Goal: Navigation & Orientation: Find specific page/section

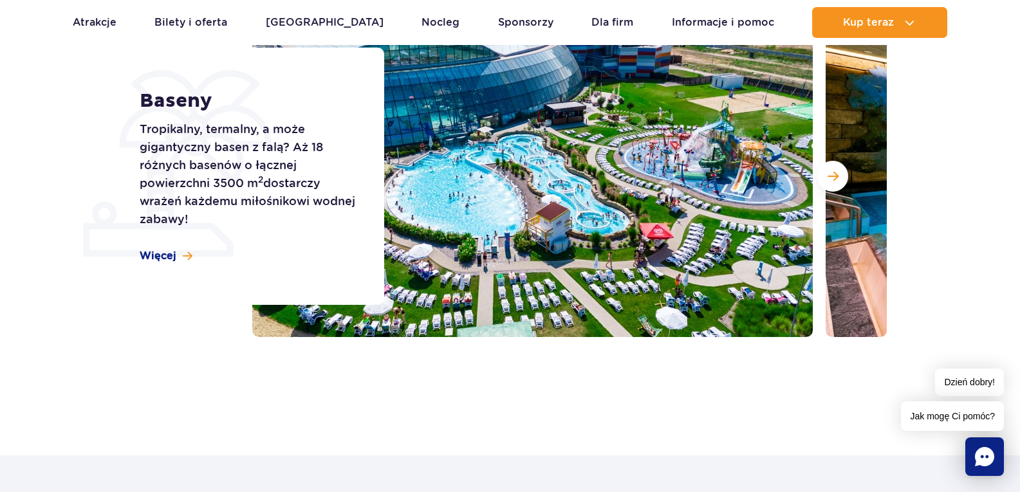
scroll to position [129, 0]
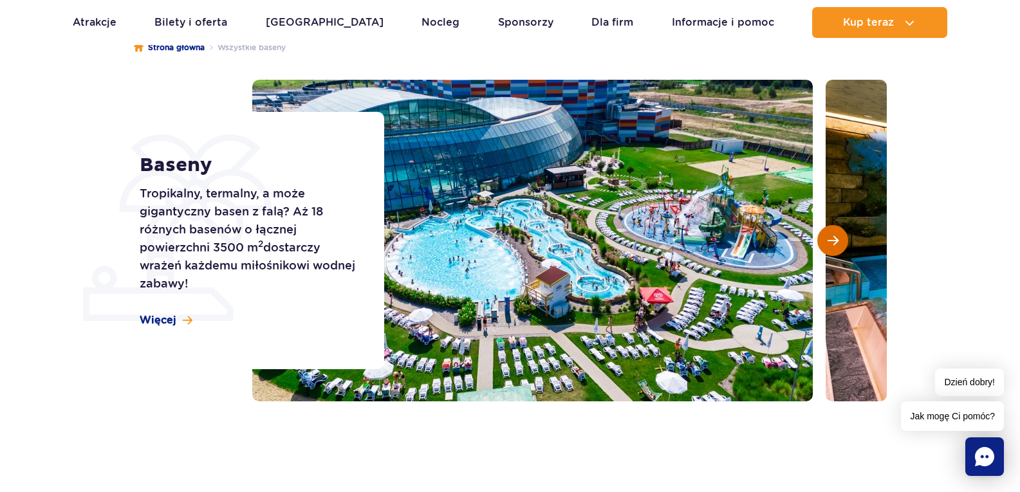
click at [830, 236] on span "Następny slajd" at bounding box center [833, 241] width 11 height 12
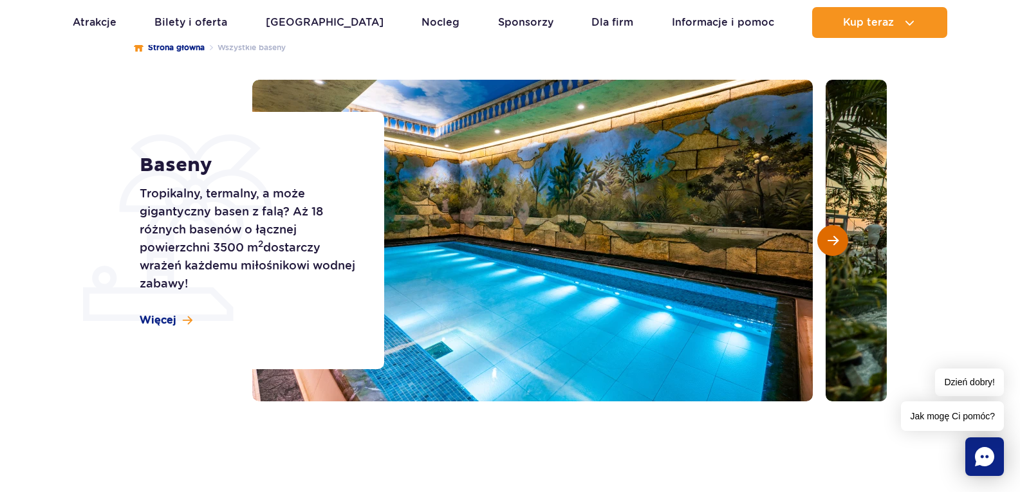
click at [830, 236] on span "Następny slajd" at bounding box center [833, 241] width 11 height 12
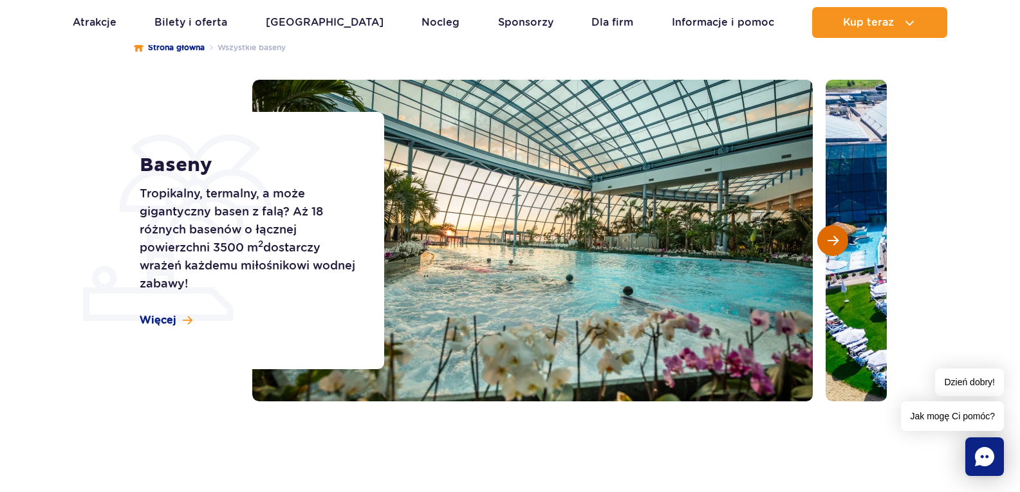
click at [830, 236] on span "Następny slajd" at bounding box center [833, 241] width 11 height 12
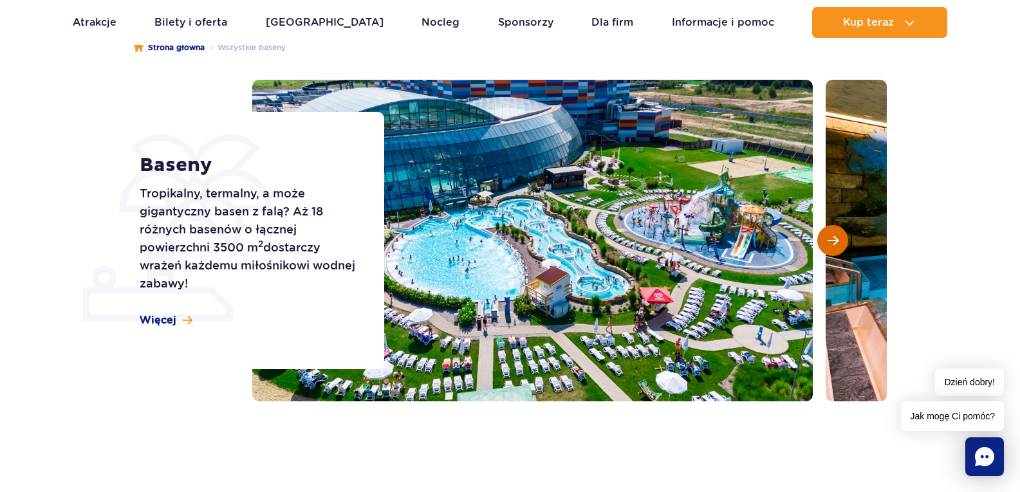
click at [830, 236] on span "Następny slajd" at bounding box center [833, 241] width 11 height 12
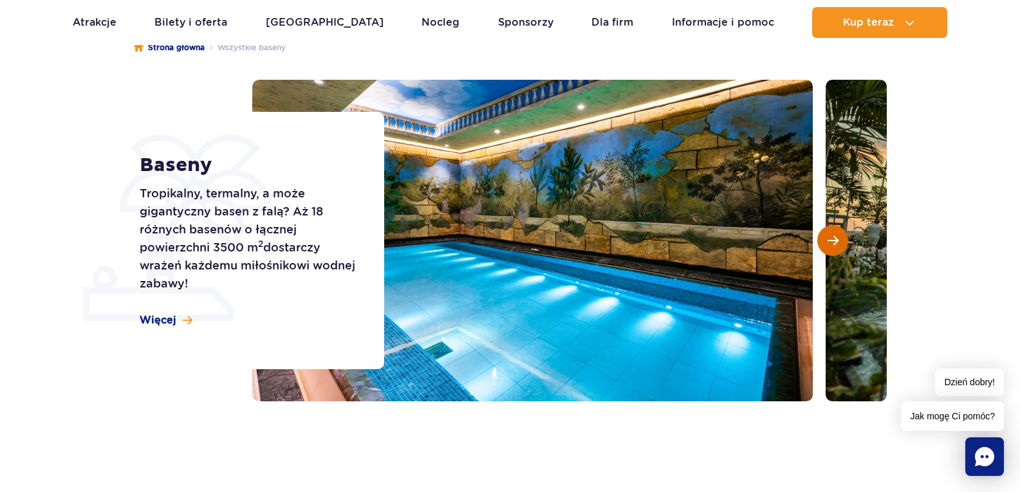
click at [830, 236] on span "Następny slajd" at bounding box center [833, 241] width 11 height 12
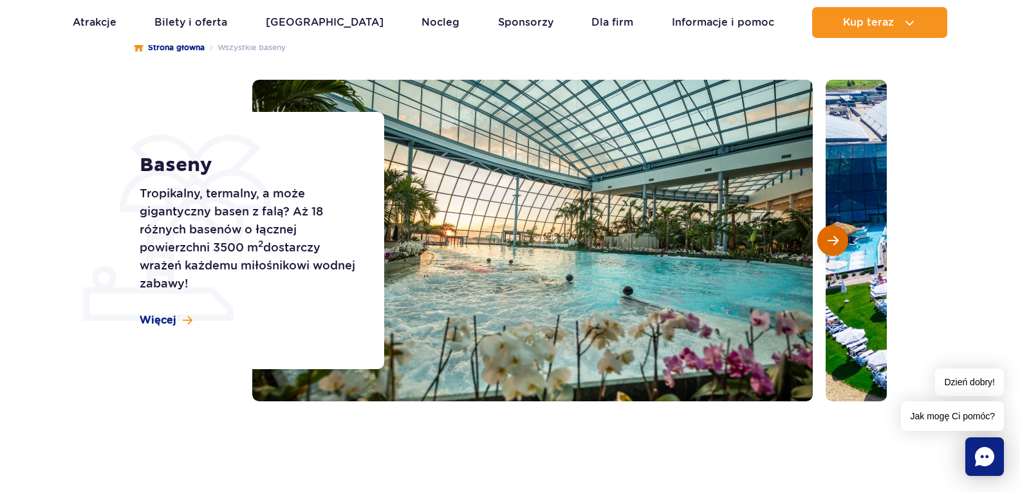
click at [830, 236] on span "Następny slajd" at bounding box center [833, 241] width 11 height 12
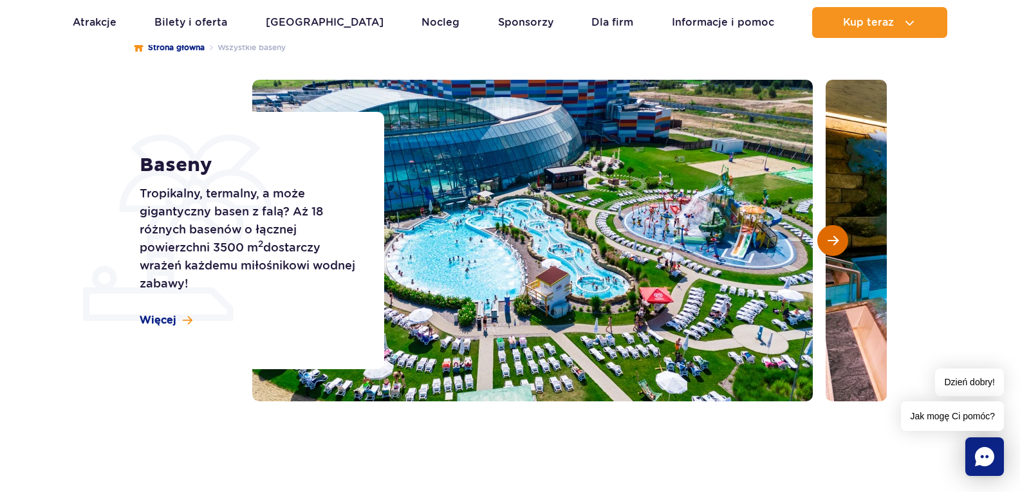
click at [830, 236] on span "Następny slajd" at bounding box center [833, 241] width 11 height 12
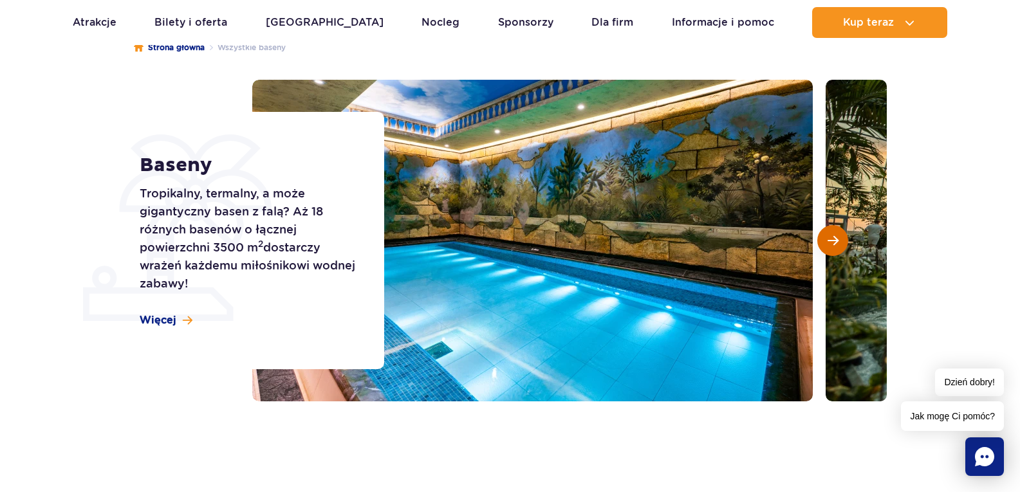
click at [839, 239] on button "Następny slajd" at bounding box center [833, 240] width 31 height 31
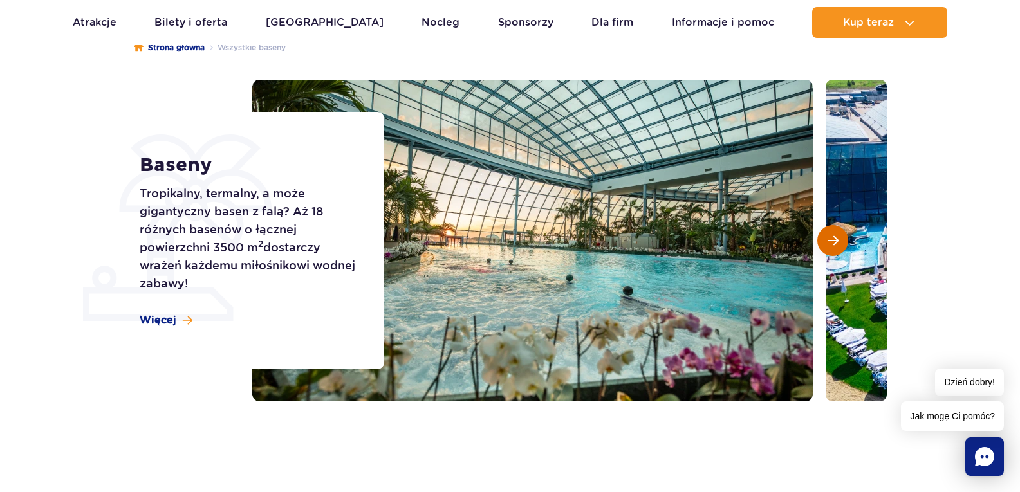
click at [839, 239] on button "Następny slajd" at bounding box center [833, 240] width 31 height 31
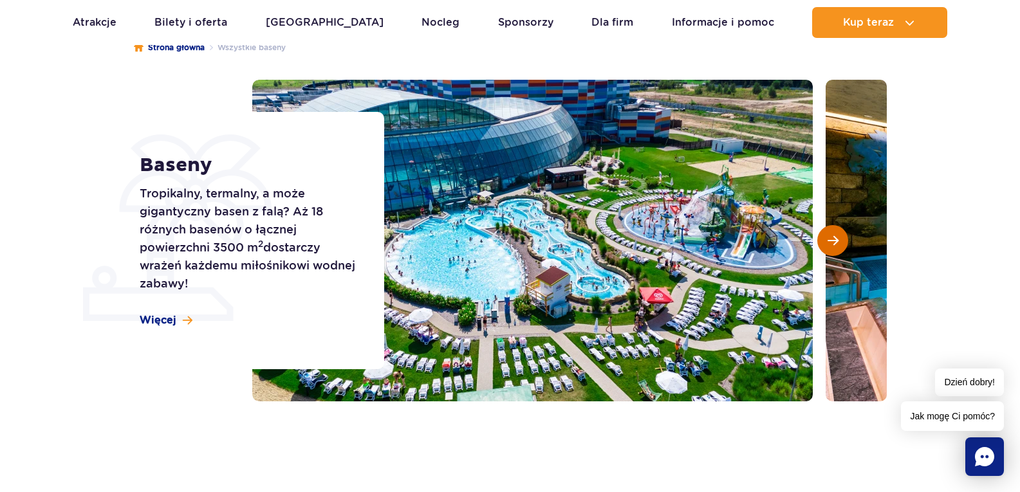
click at [839, 239] on button "Następny slajd" at bounding box center [833, 240] width 31 height 31
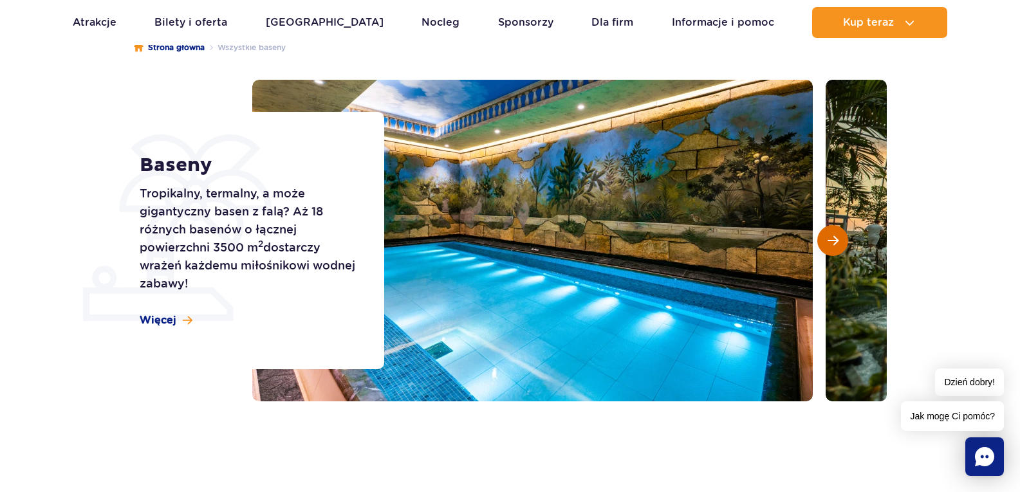
click at [839, 239] on button "Następny slajd" at bounding box center [833, 240] width 31 height 31
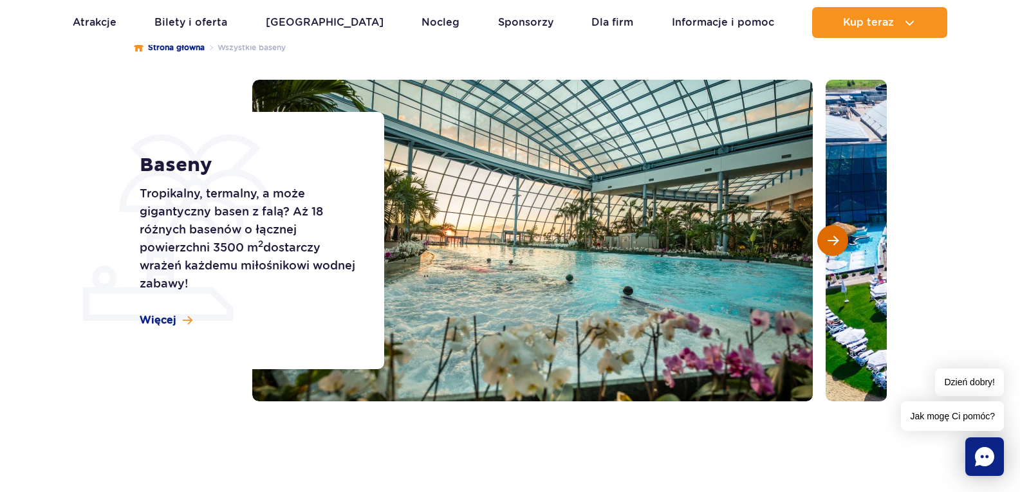
click at [839, 239] on button "Następny slajd" at bounding box center [833, 240] width 31 height 31
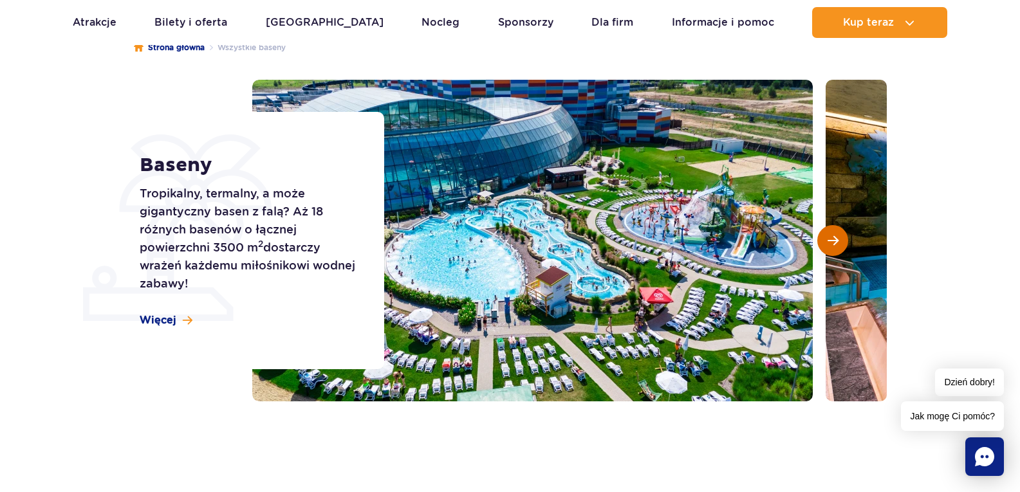
click at [839, 239] on button "Następny slajd" at bounding box center [833, 240] width 31 height 31
